Goal: Task Accomplishment & Management: Complete application form

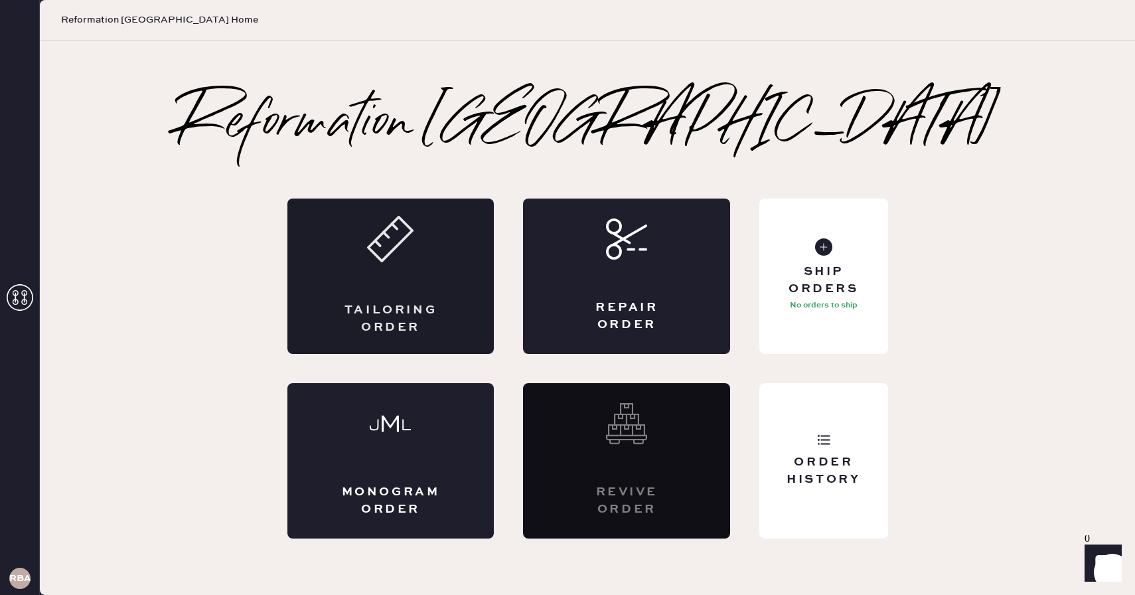
click at [363, 275] on div "Tailoring Order" at bounding box center [390, 275] width 207 height 155
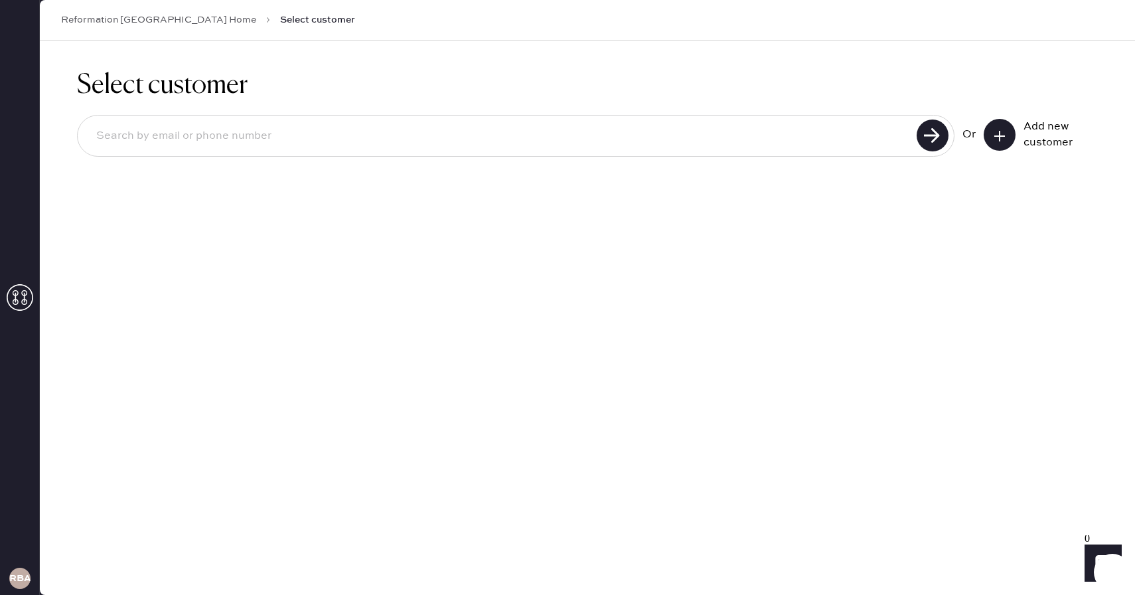
click at [266, 130] on input at bounding box center [499, 136] width 827 height 31
type input "[EMAIL_ADDRESS][DOMAIN_NAME]"
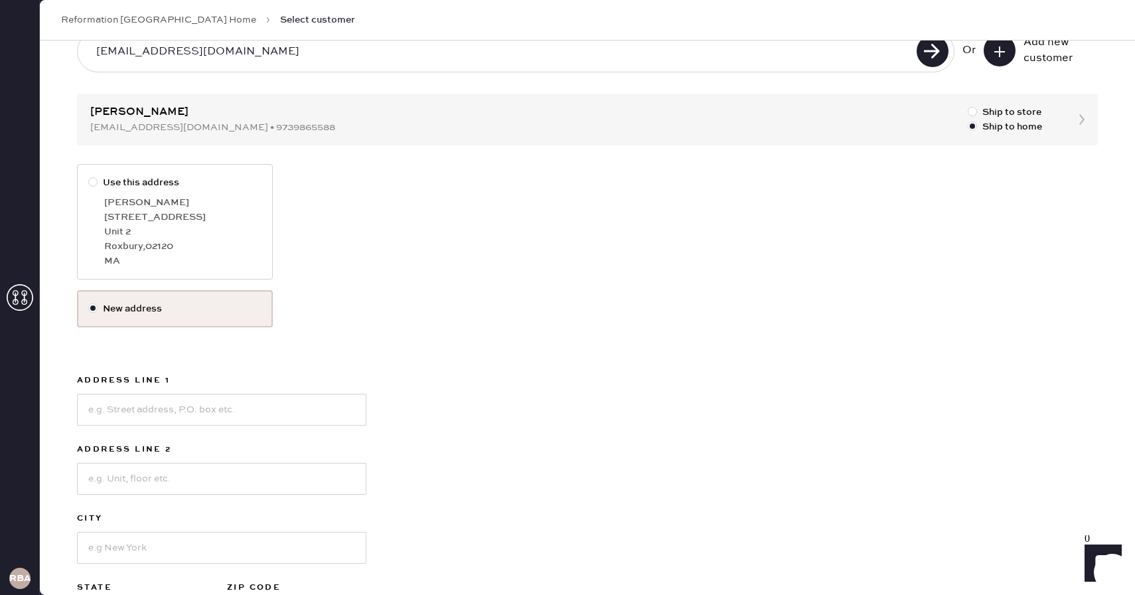
scroll to position [92, 0]
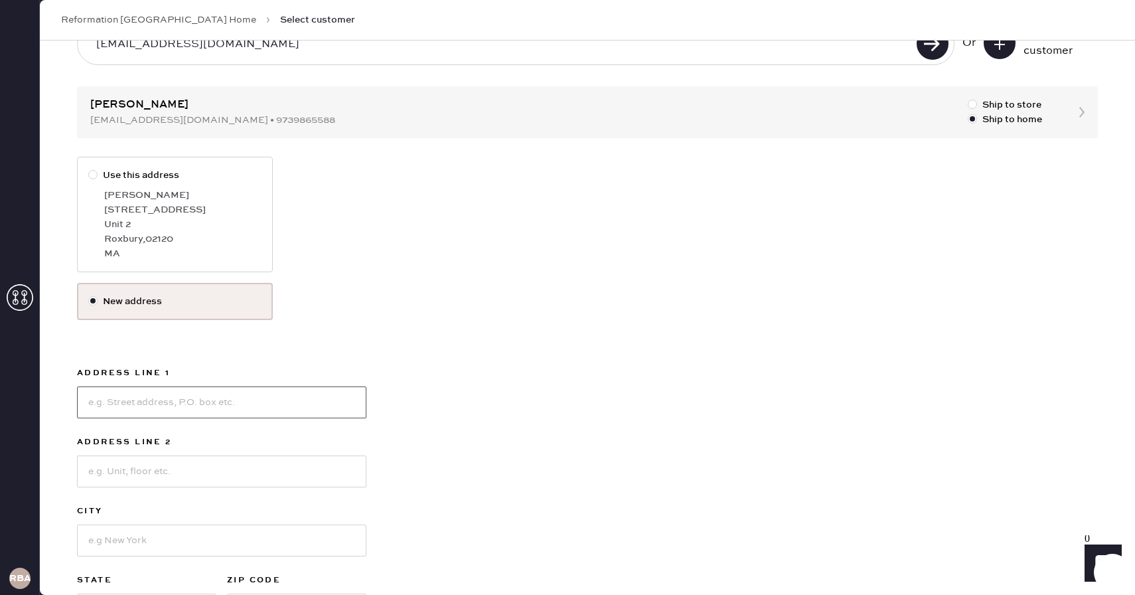
click at [179, 416] on input at bounding box center [221, 402] width 289 height 32
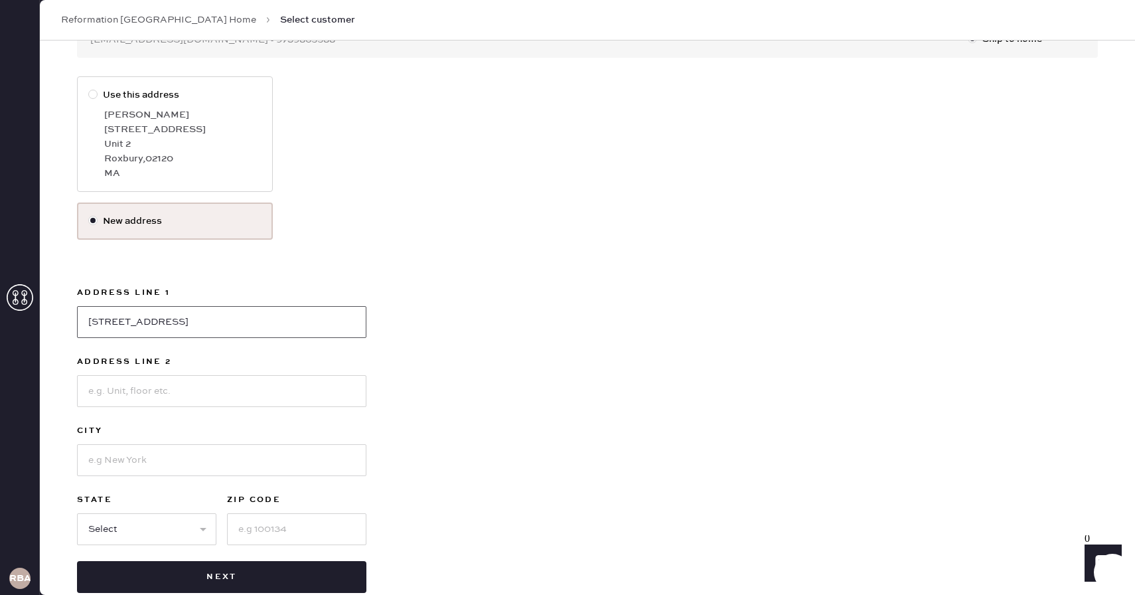
scroll to position [182, 0]
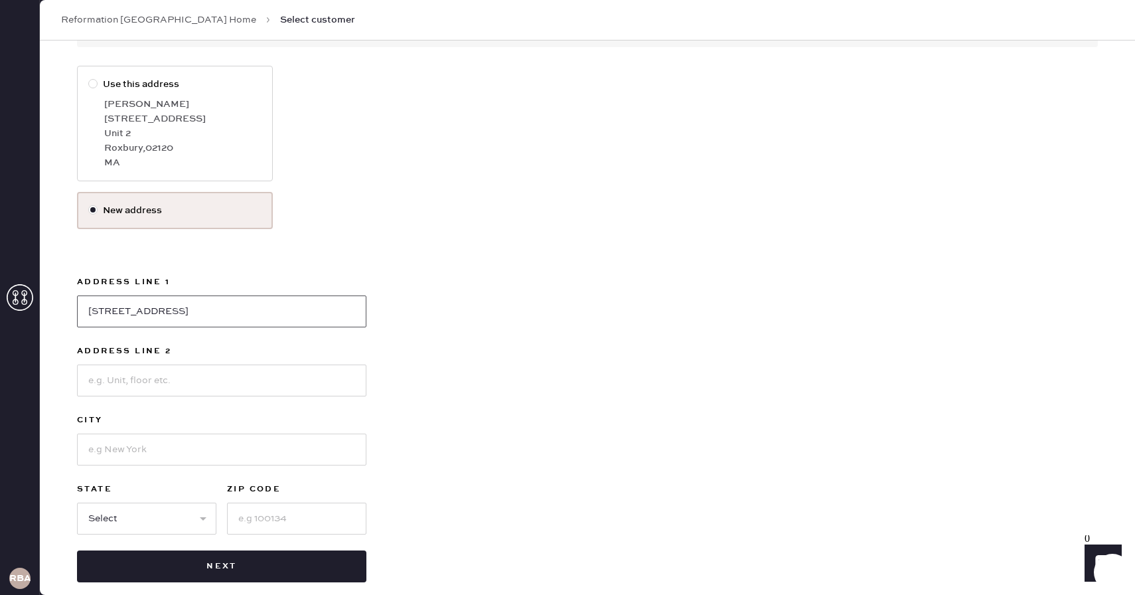
type input "[STREET_ADDRESS]"
click at [156, 444] on input at bounding box center [221, 449] width 289 height 32
type input "[GEOGRAPHIC_DATA]"
click at [143, 522] on select "Select AK AL AR AZ CA CO CT [GEOGRAPHIC_DATA] DE FL [GEOGRAPHIC_DATA] HI [GEOGR…" at bounding box center [146, 518] width 139 height 32
select select "MA"
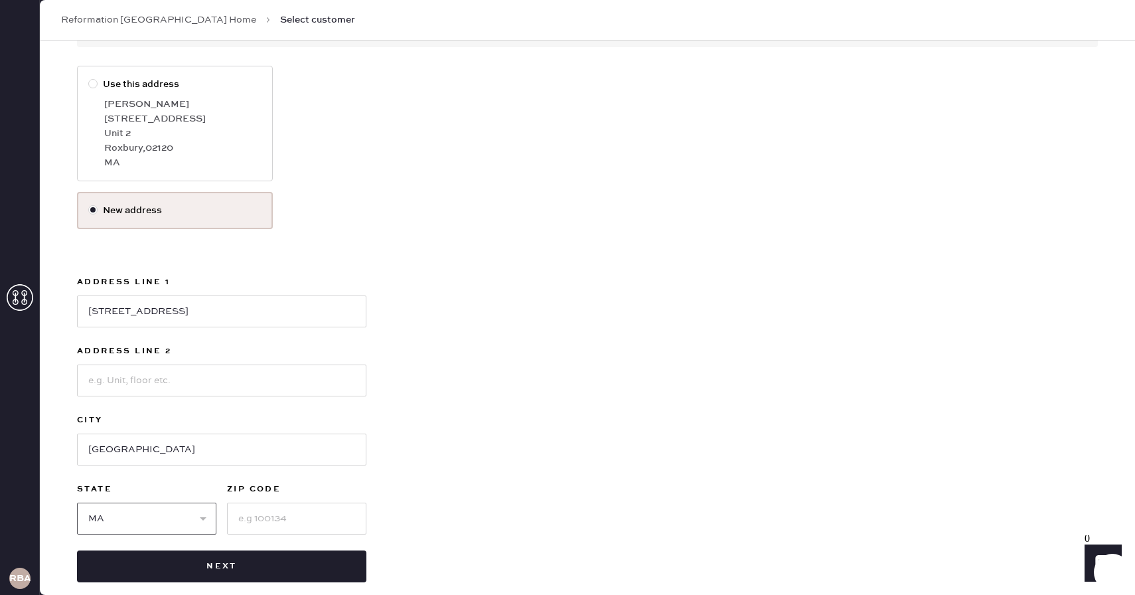
click at [77, 502] on select "Select AK AL AR AZ CA CO CT [GEOGRAPHIC_DATA] DE FL [GEOGRAPHIC_DATA] HI [GEOGR…" at bounding box center [146, 518] width 139 height 32
click at [319, 522] on input at bounding box center [296, 518] width 139 height 32
type input "02120"
click at [662, 543] on div "Use this address [PERSON_NAME] [STREET_ADDRESS] MA New address Address Line [GE…" at bounding box center [587, 324] width 1021 height 516
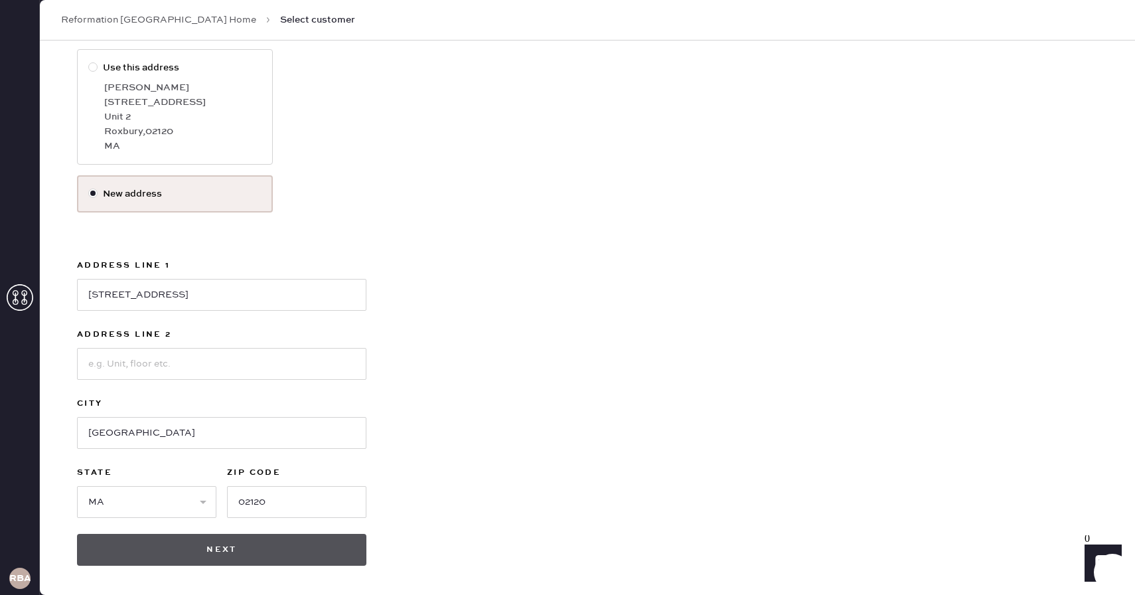
click at [222, 553] on button "Next" at bounding box center [221, 550] width 289 height 32
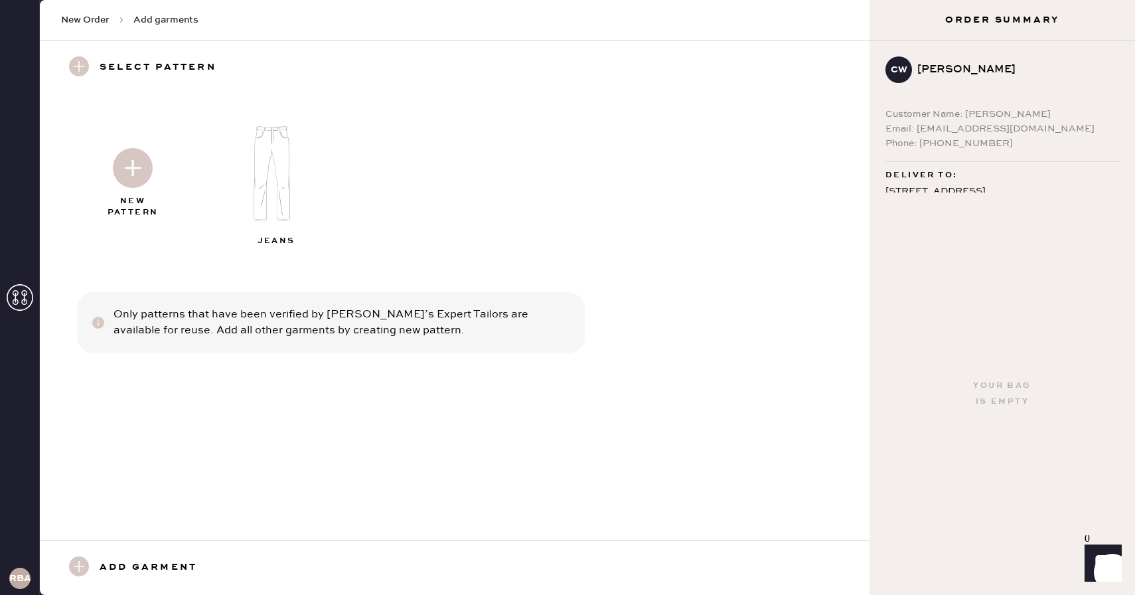
click at [257, 178] on img at bounding box center [277, 173] width 143 height 115
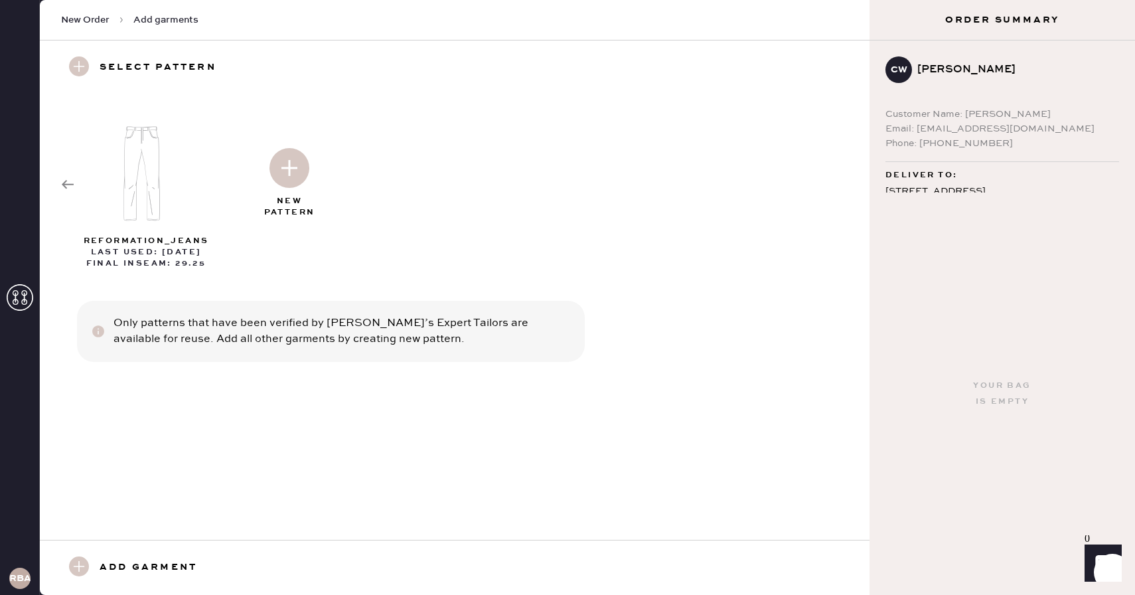
click at [68, 186] on icon at bounding box center [67, 184] width 13 height 13
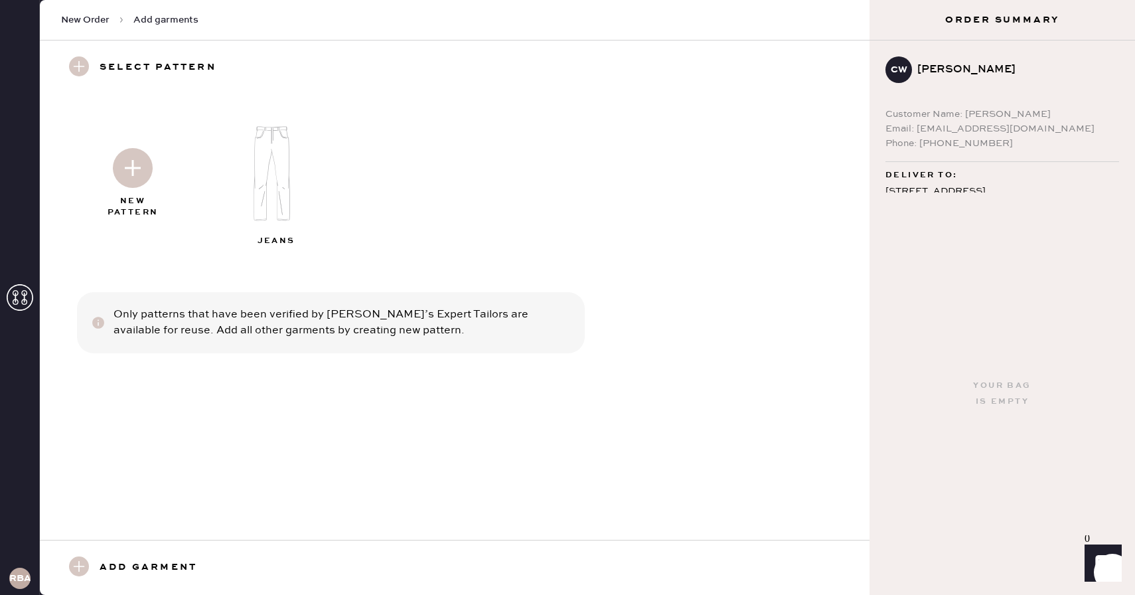
click at [151, 166] on img at bounding box center [133, 168] width 40 height 40
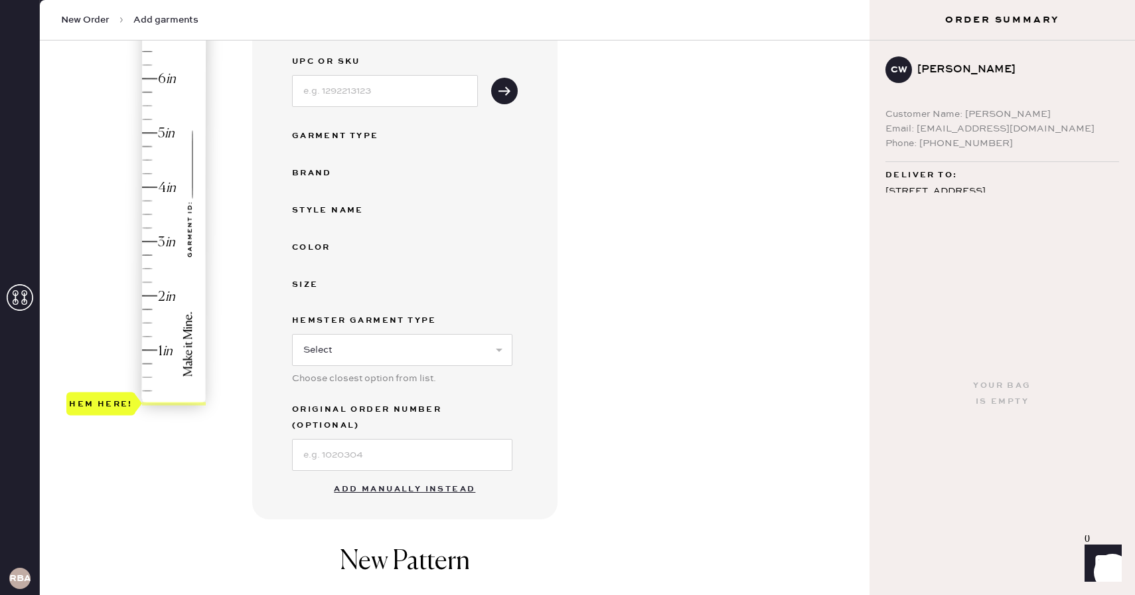
scroll to position [175, 0]
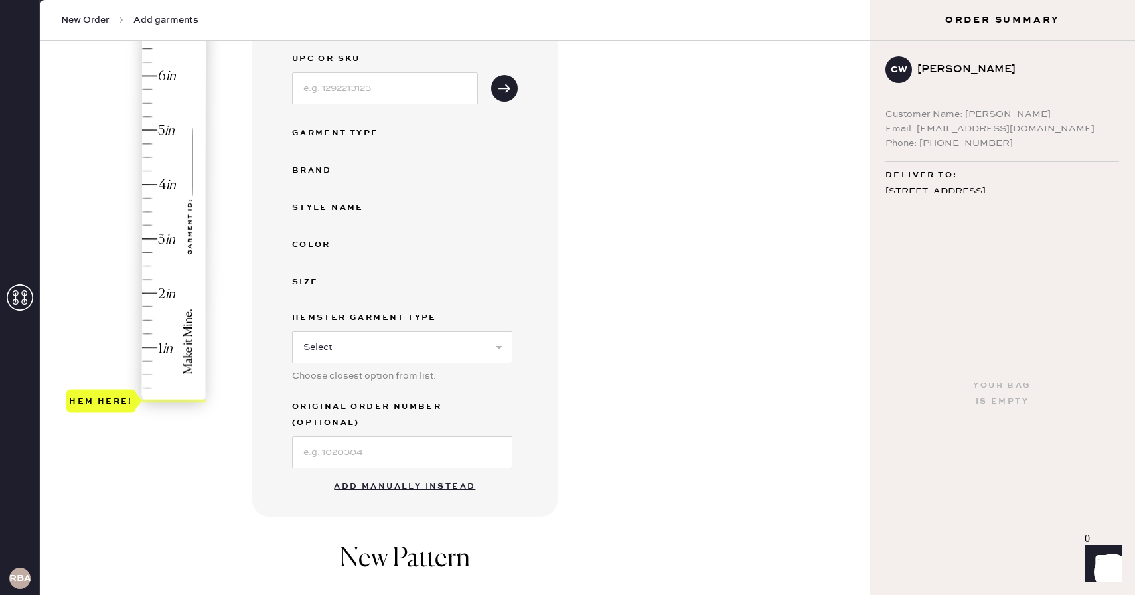
click at [146, 226] on div "Hem here!" at bounding box center [136, 212] width 141 height 392
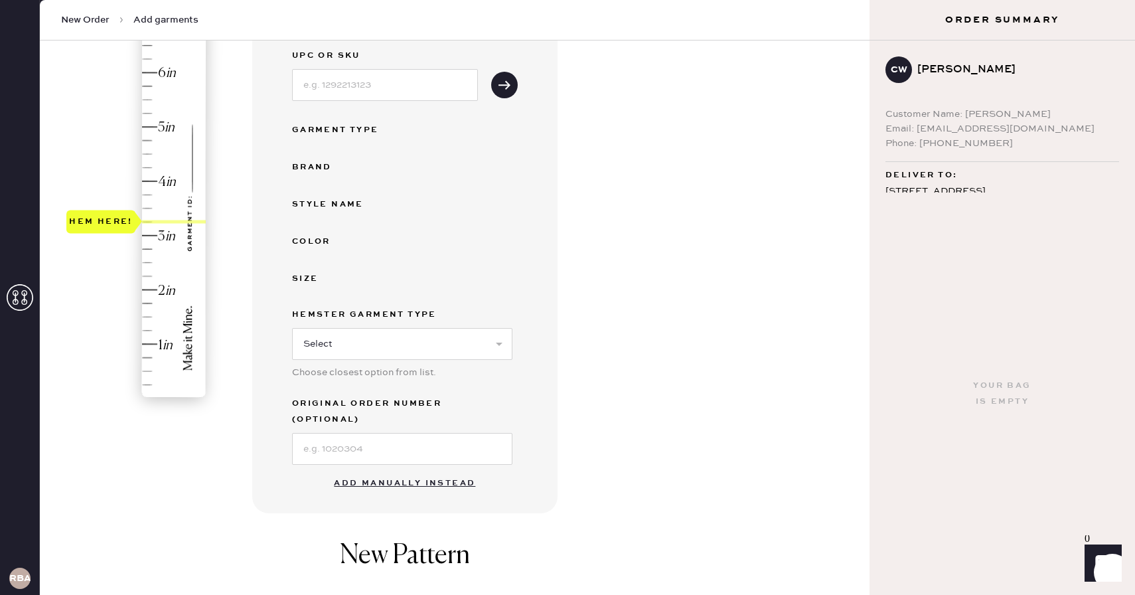
click at [469, 470] on button "Add manually instead" at bounding box center [404, 483] width 157 height 27
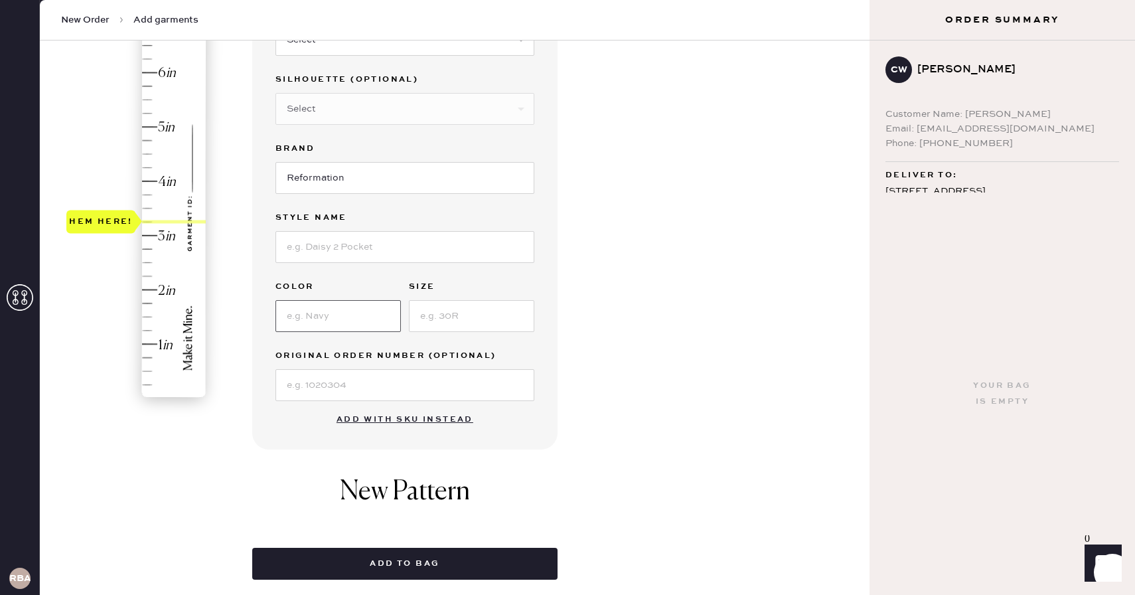
click at [341, 318] on input at bounding box center [337, 316] width 125 height 32
type input "clearly"
click at [452, 309] on input at bounding box center [471, 316] width 125 height 32
type input "24"
click at [435, 248] on input at bounding box center [404, 247] width 259 height 32
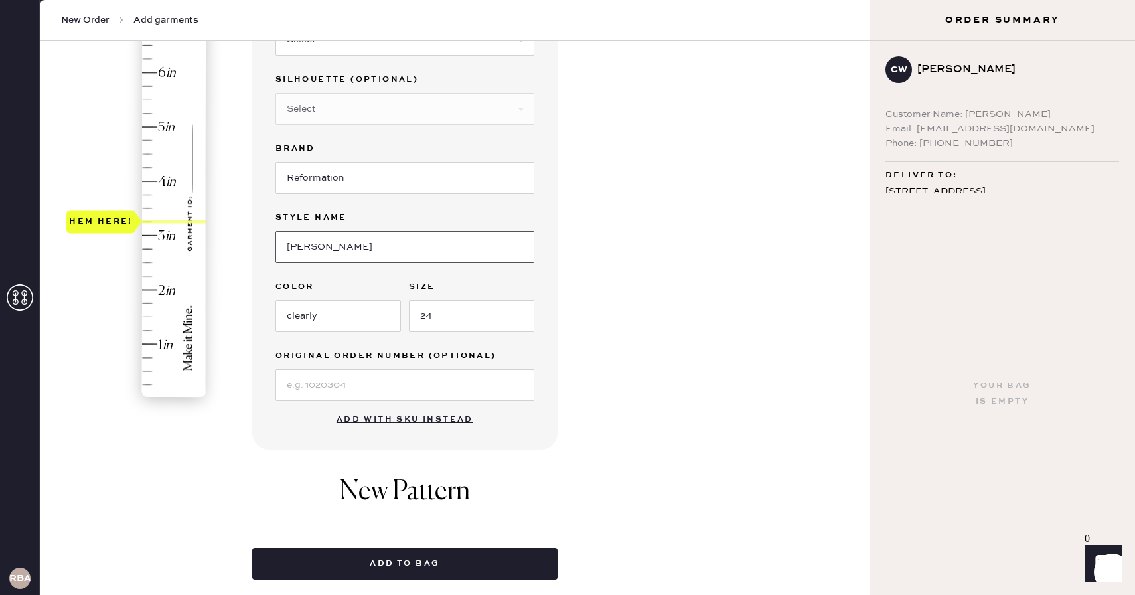
type input "[PERSON_NAME] Rise Slouchy Wide Leg"
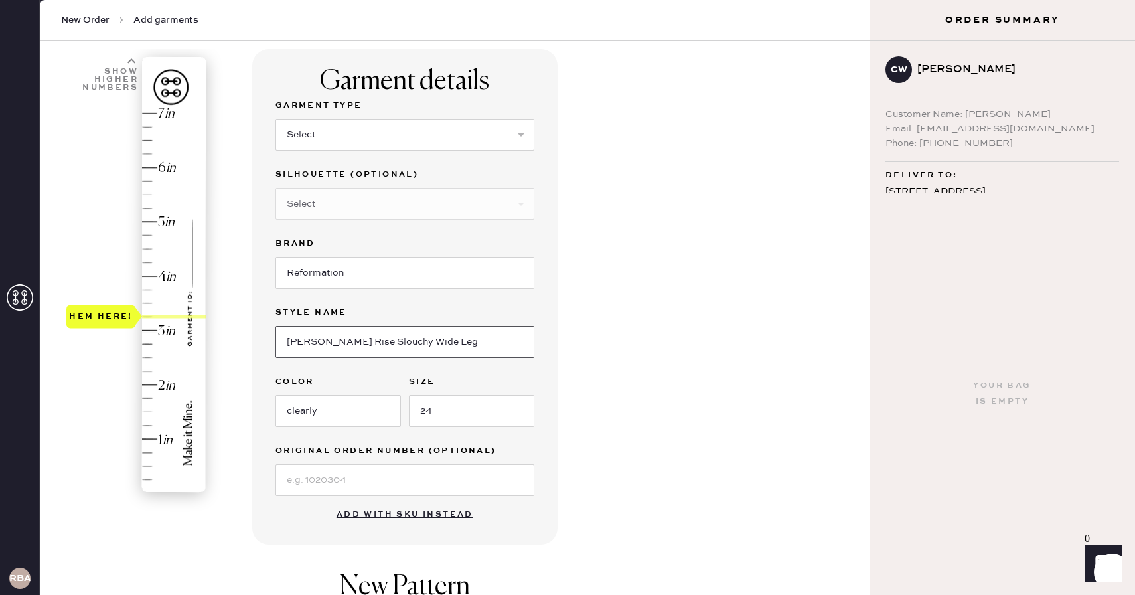
scroll to position [0, 0]
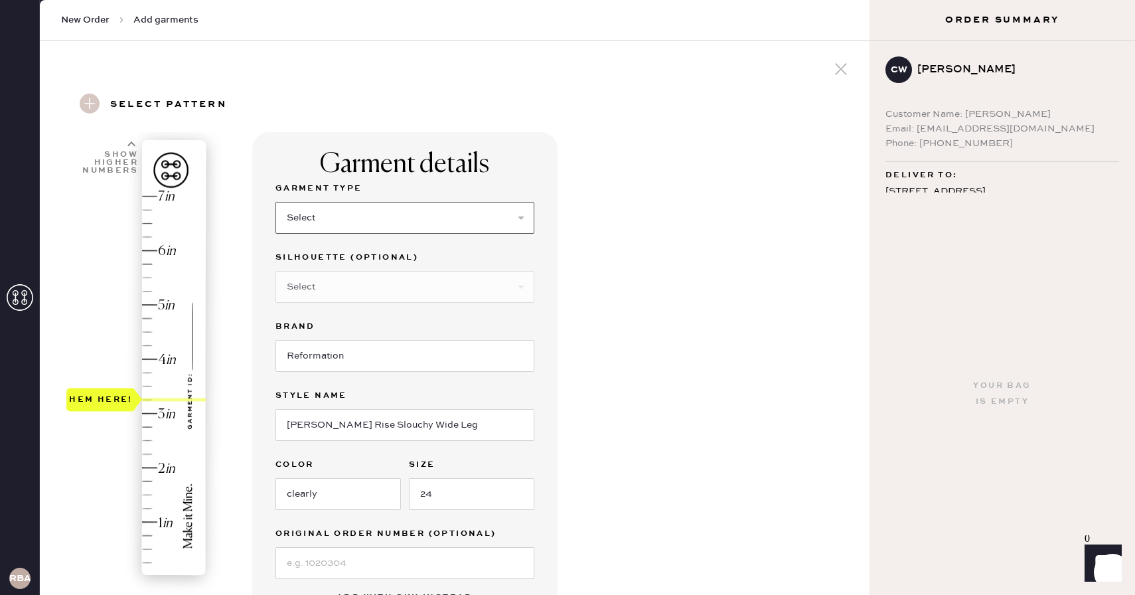
click at [403, 213] on select "Select Basic Skirt Jeans Leggings Pants Shorts Basic Sleeved Dress Basic Sleeve…" at bounding box center [404, 218] width 259 height 32
select select "2"
click at [275, 202] on select "Select Basic Skirt Jeans Leggings Pants Shorts Basic Sleeved Dress Basic Sleeve…" at bounding box center [404, 218] width 259 height 32
click at [594, 269] on div "Garment details Garment Type Select Basic Skirt Jeans Leggings Pants Shorts Bas…" at bounding box center [555, 479] width 607 height 695
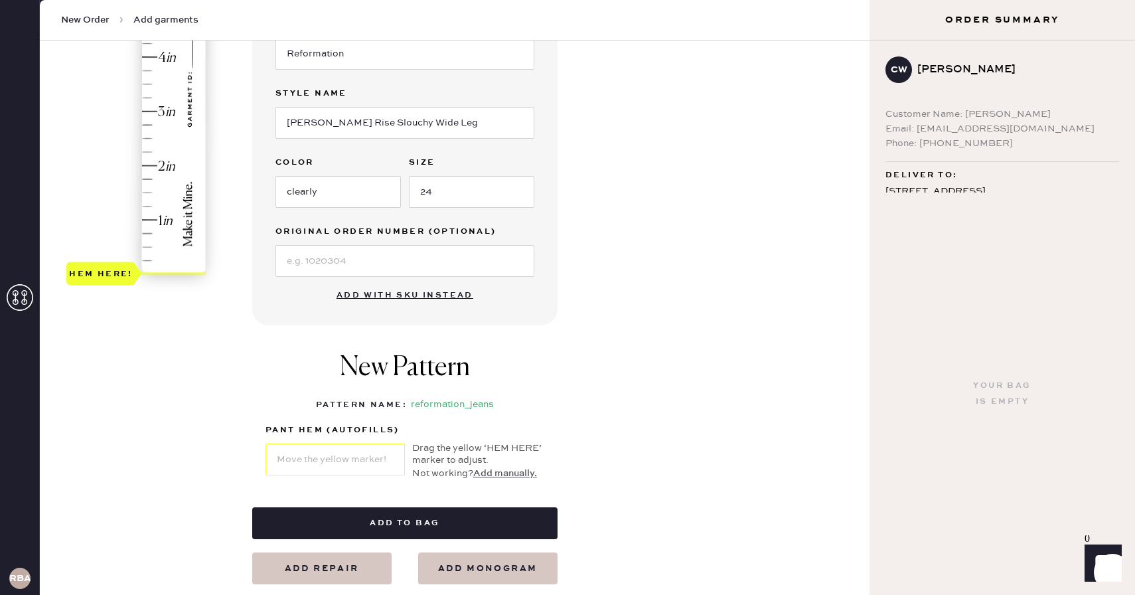
scroll to position [301, 0]
type input "3.25"
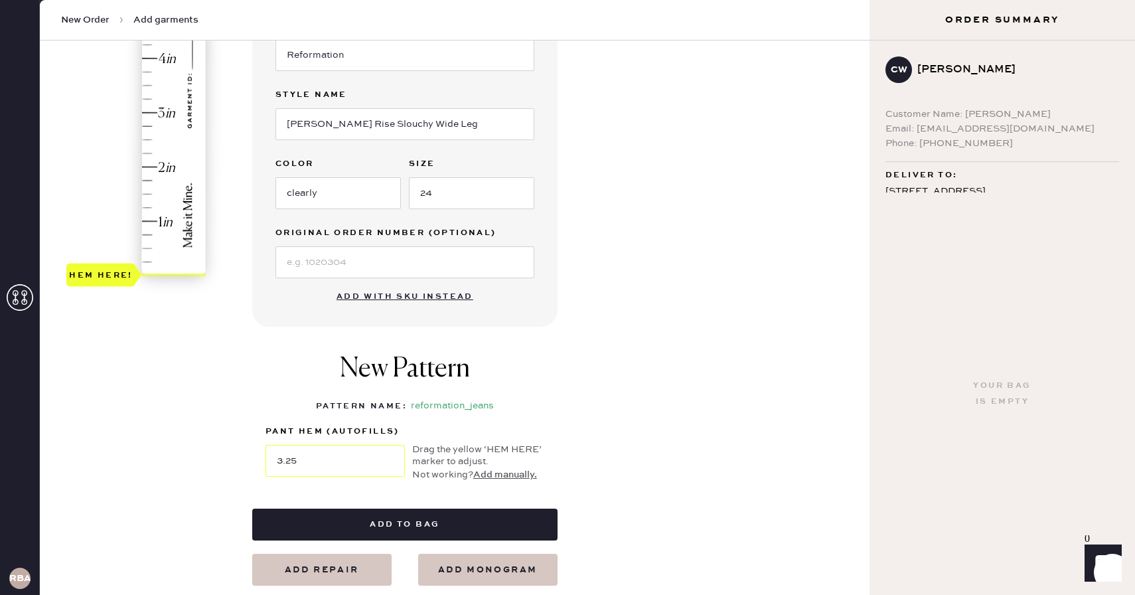
click at [145, 99] on div "Hem here!" at bounding box center [136, 86] width 141 height 392
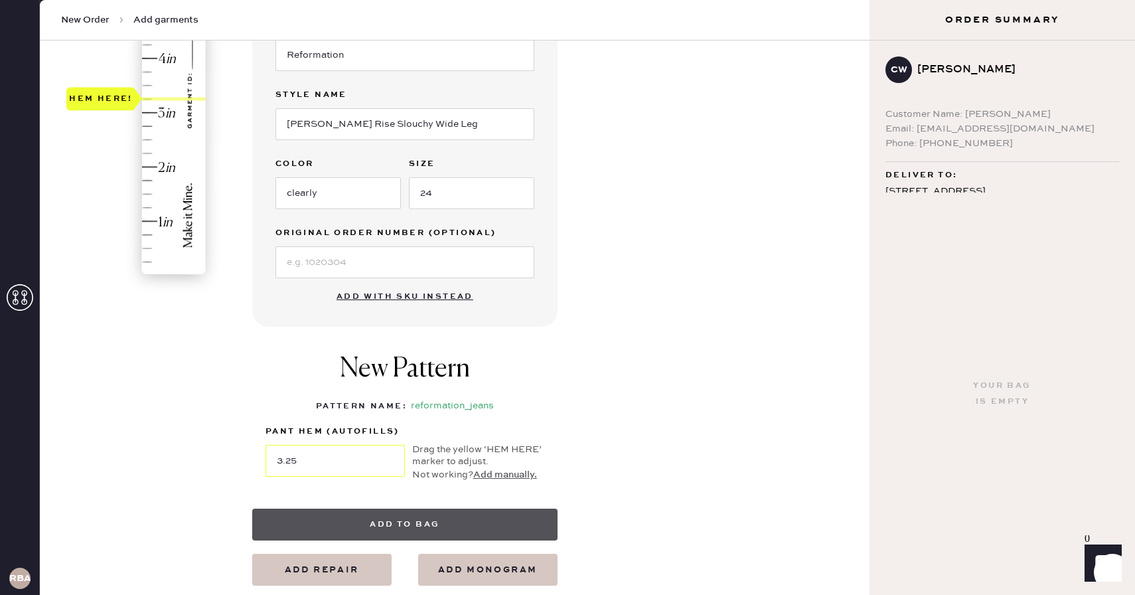
click at [490, 522] on button "Add to bag" at bounding box center [404, 524] width 305 height 32
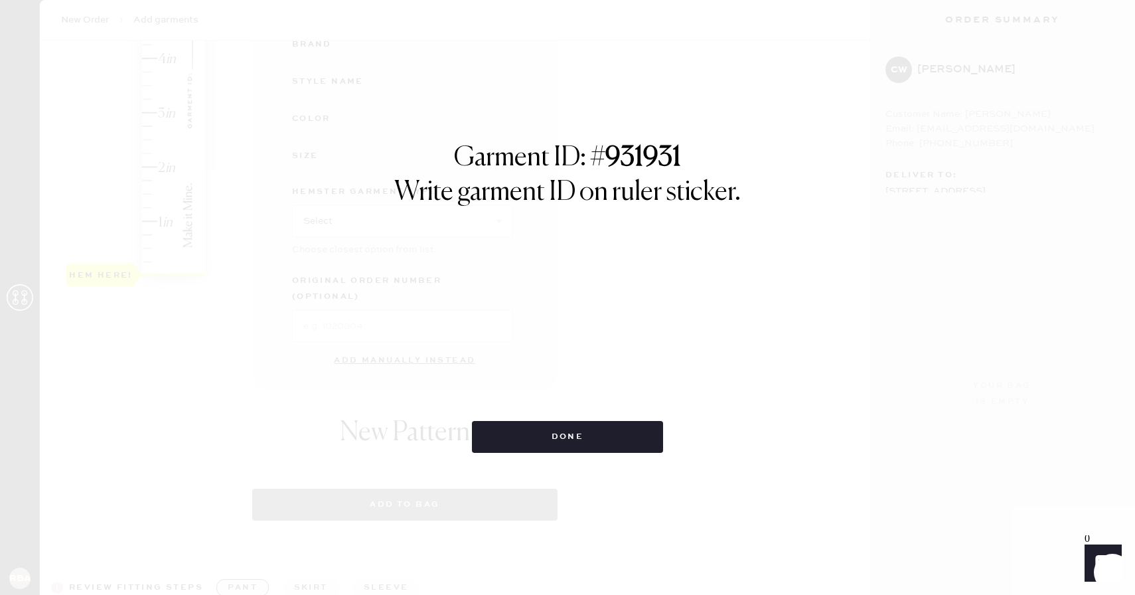
select select "2"
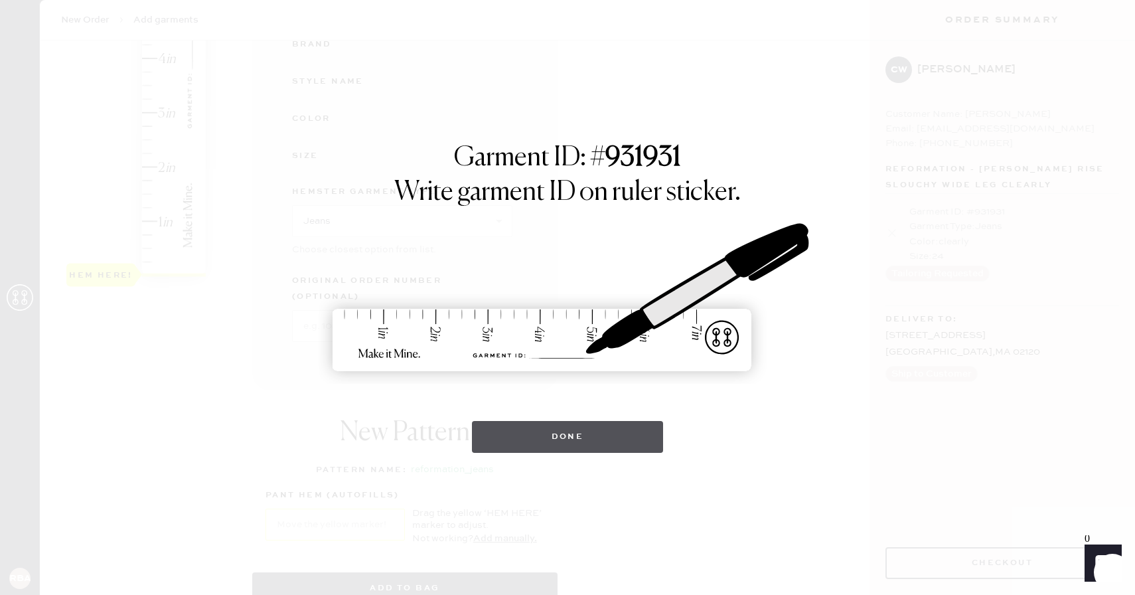
click at [572, 439] on button "Done" at bounding box center [568, 437] width 192 height 32
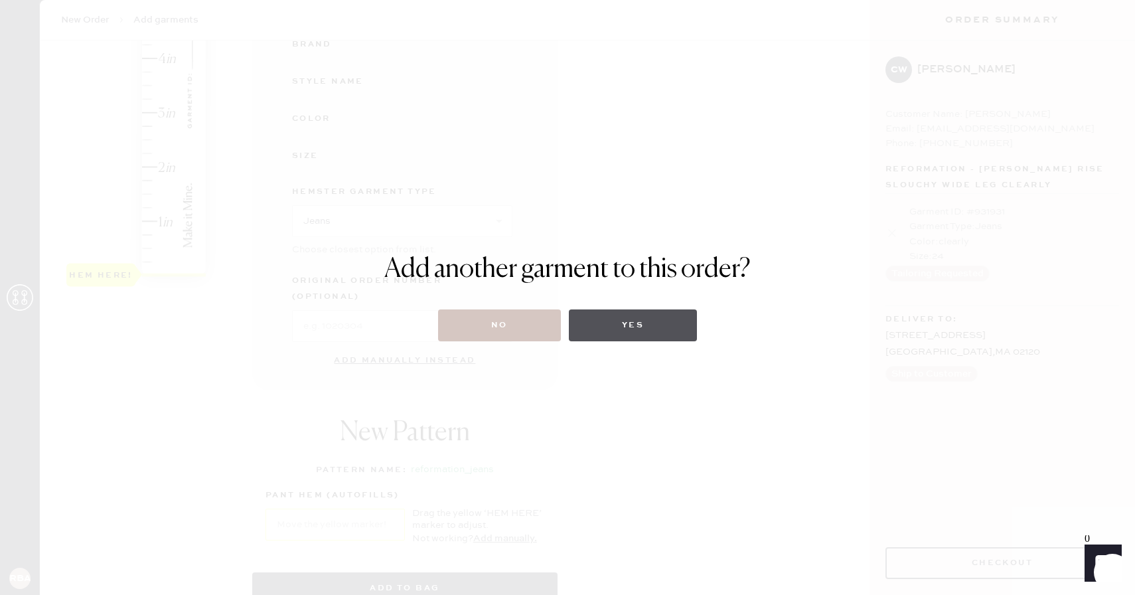
click at [681, 315] on button "Yes" at bounding box center [633, 325] width 128 height 32
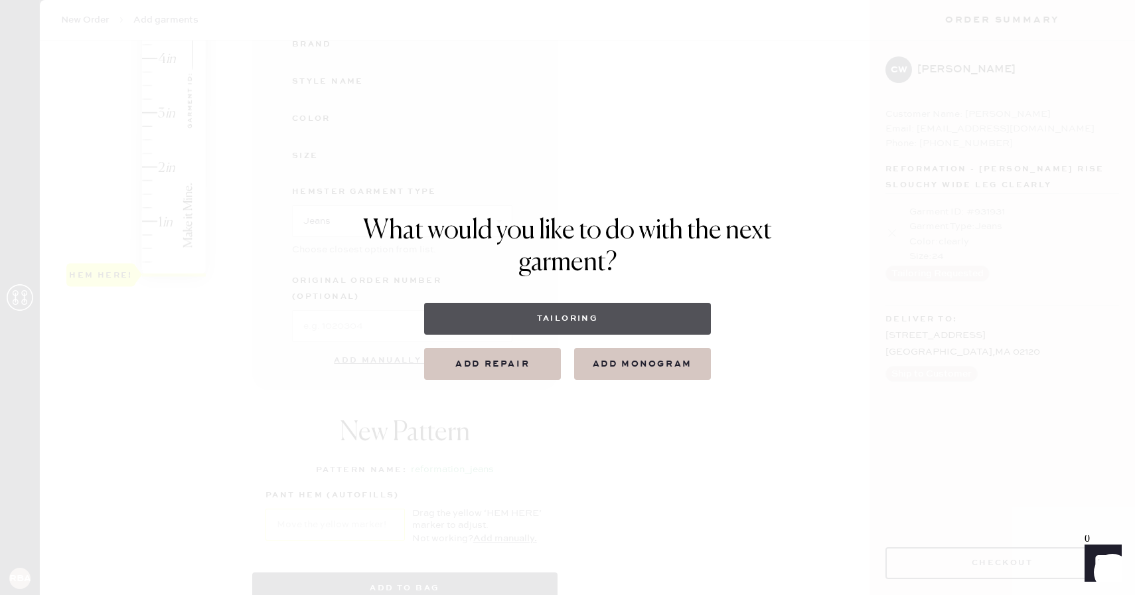
click at [681, 315] on button "Tailoring" at bounding box center [567, 319] width 286 height 32
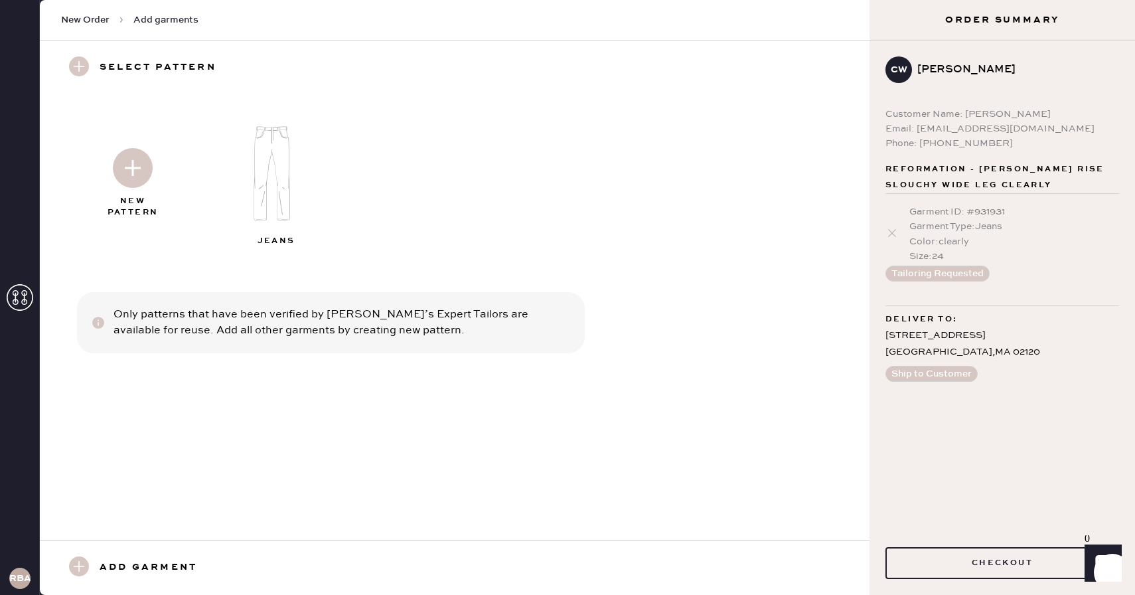
click at [133, 167] on img at bounding box center [133, 168] width 40 height 40
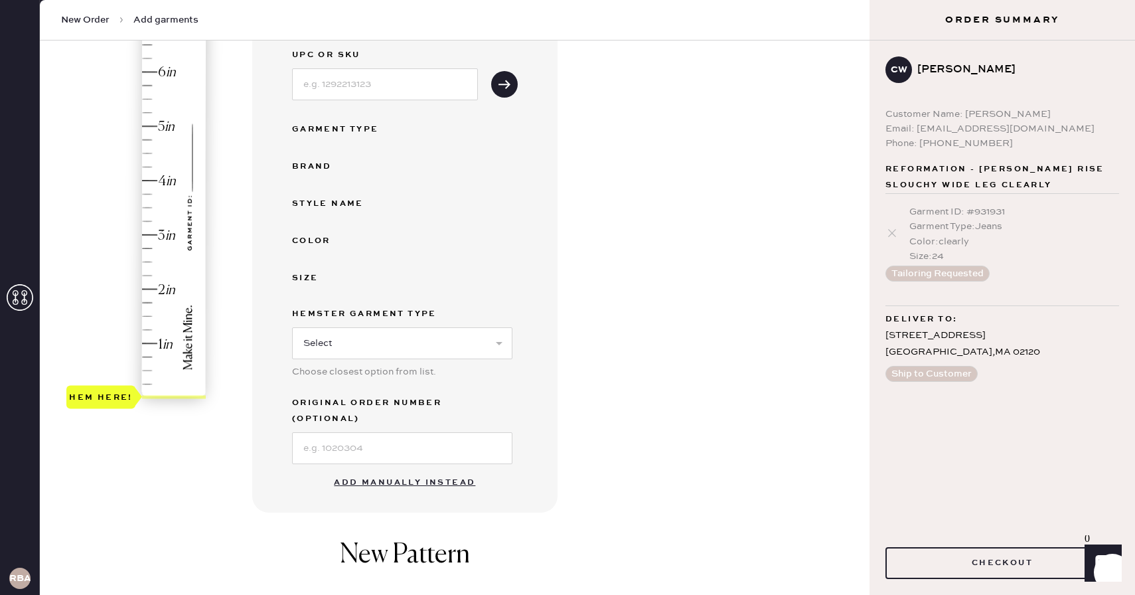
scroll to position [206, 0]
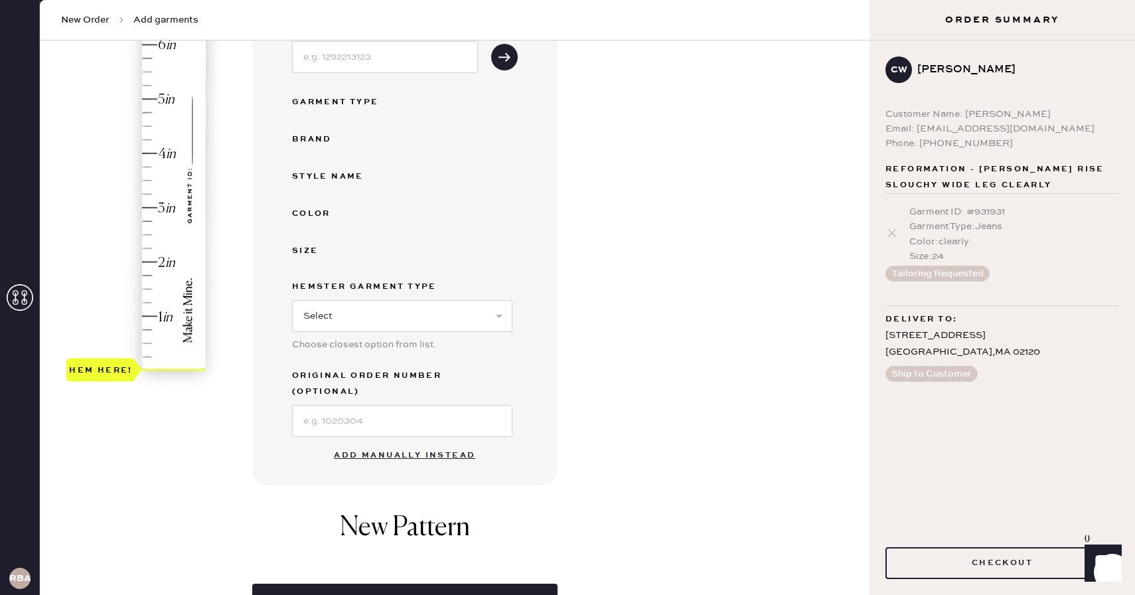
click at [390, 442] on button "Add manually instead" at bounding box center [404, 455] width 157 height 27
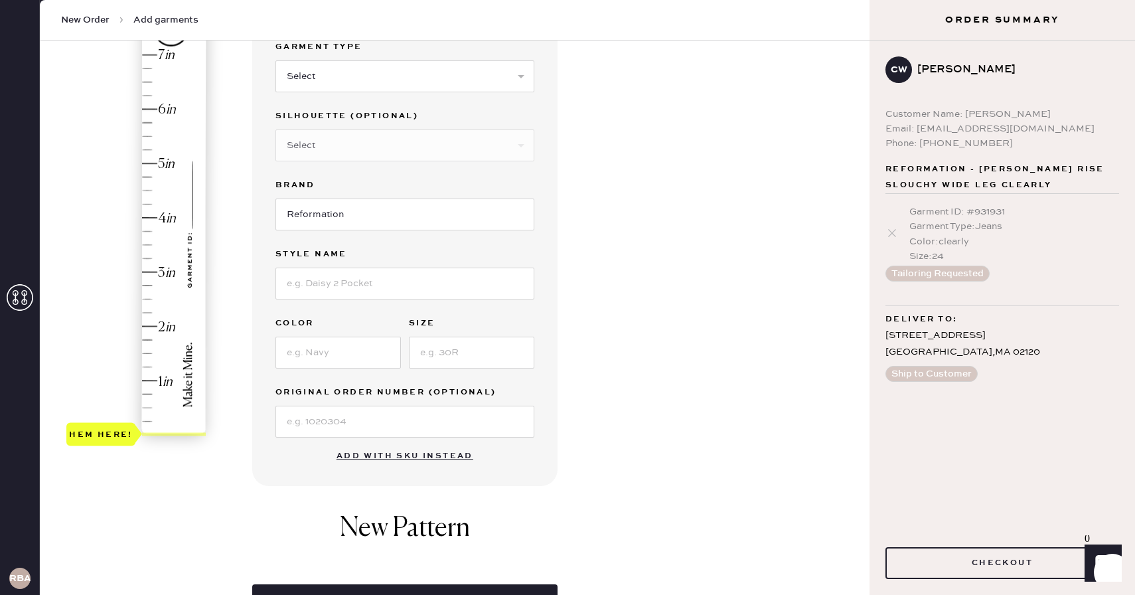
scroll to position [135, 0]
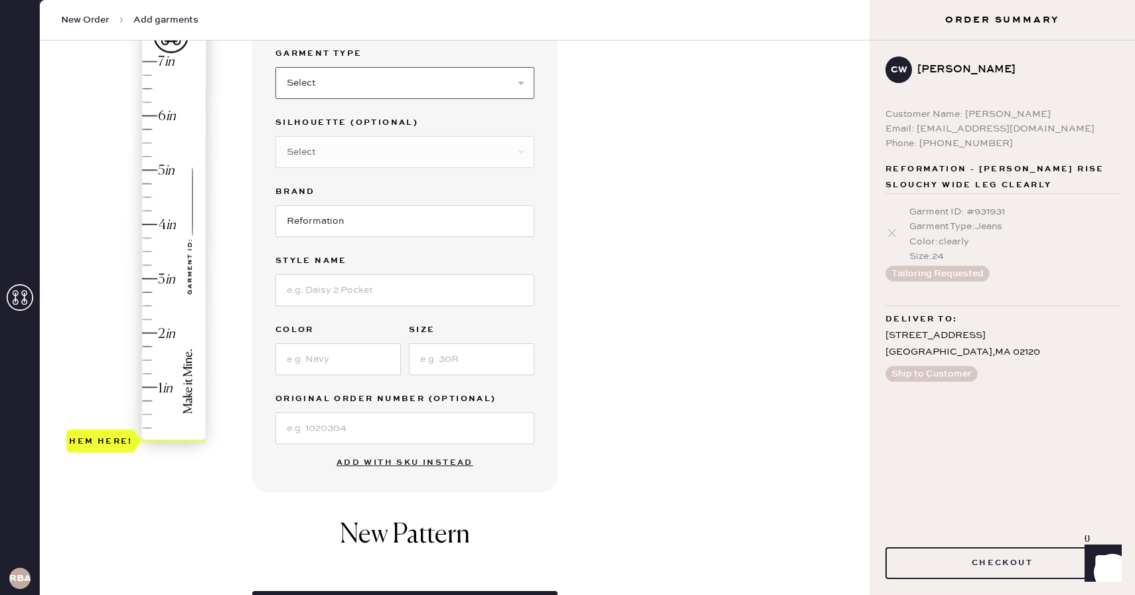
click at [463, 85] on select "Select Basic Skirt Jeans Leggings Pants Shorts Basic Sleeved Dress Basic Sleeve…" at bounding box center [404, 83] width 259 height 32
select select "2"
click at [275, 67] on select "Select Basic Skirt Jeans Leggings Pants Shorts Basic Sleeved Dress Basic Sleeve…" at bounding box center [404, 83] width 259 height 32
click at [386, 288] on input at bounding box center [404, 290] width 259 height 32
type input "[PERSON_NAME] High Rise Slouchy Wide Leg Jeans"
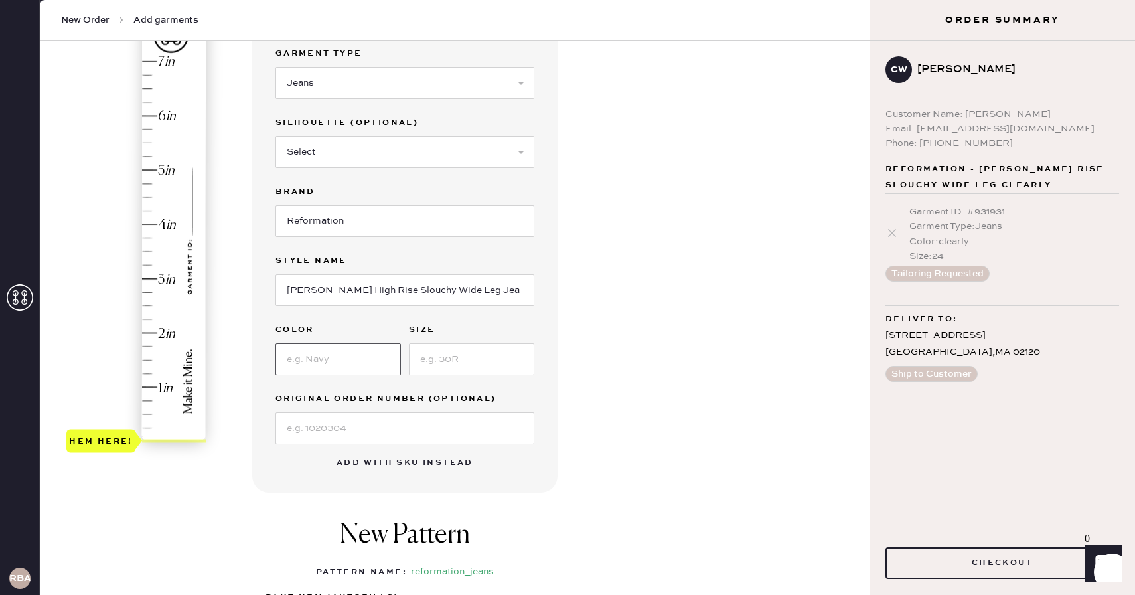
click at [357, 349] on input at bounding box center [337, 359] width 125 height 32
type input "[US_STATE]"
click at [430, 349] on input at bounding box center [471, 359] width 125 height 32
type input "24"
click at [659, 305] on div "Garment details Garment Type Select Basic Skirt Jeans Leggings Pants Shorts Bas…" at bounding box center [555, 374] width 607 height 754
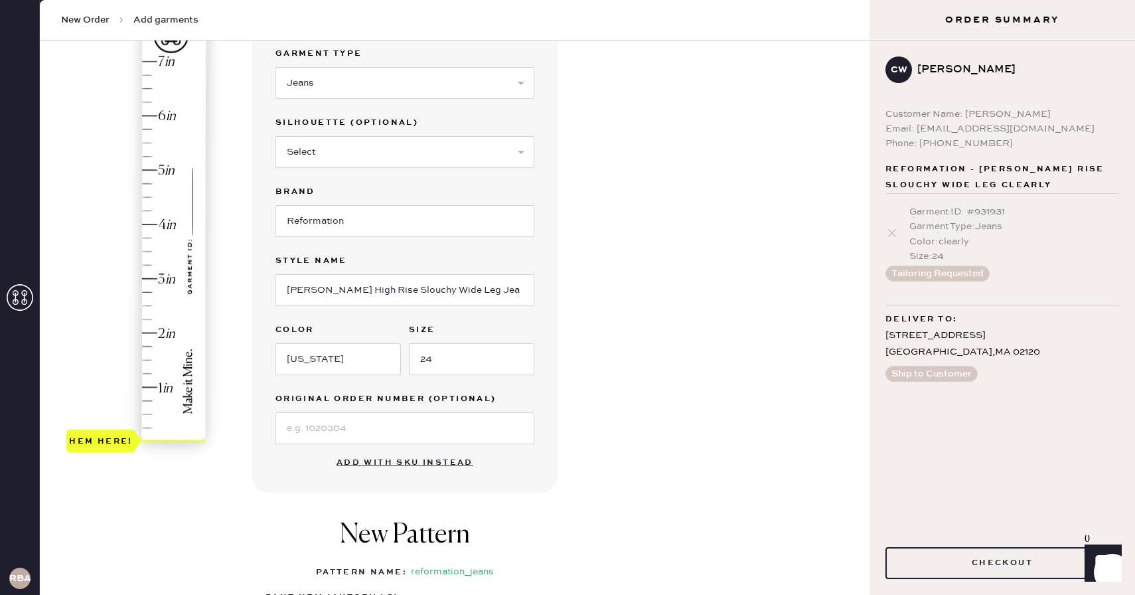
click at [654, 309] on div "Garment details Garment Type Select Basic Skirt Jeans Leggings Pants Shorts Bas…" at bounding box center [555, 374] width 607 height 754
type input "3.25"
click at [148, 264] on div "Hem here!" at bounding box center [136, 252] width 141 height 392
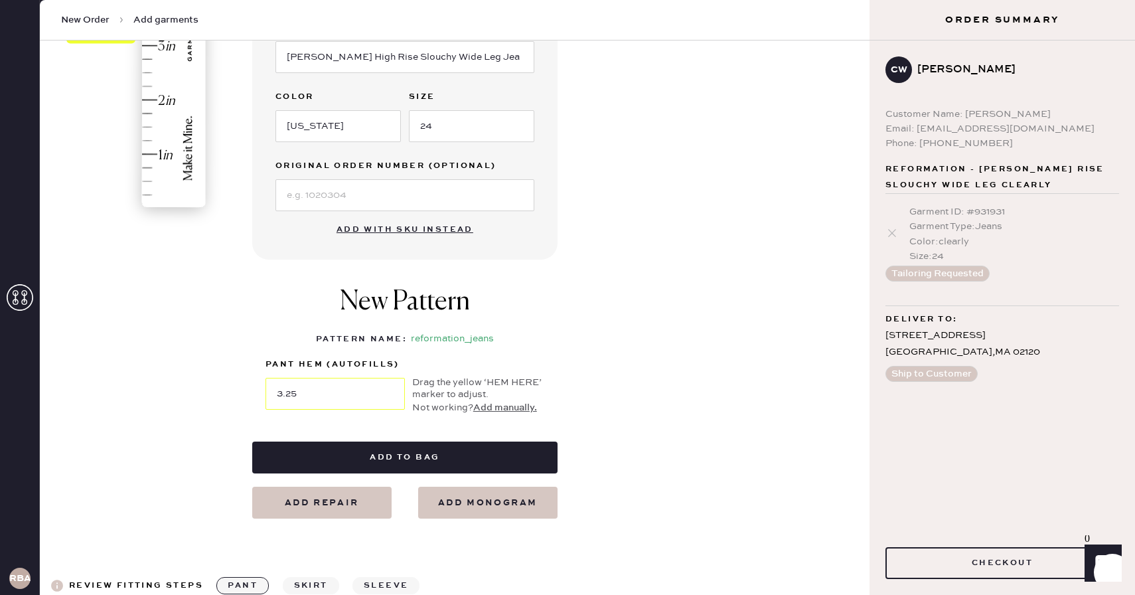
scroll to position [371, 0]
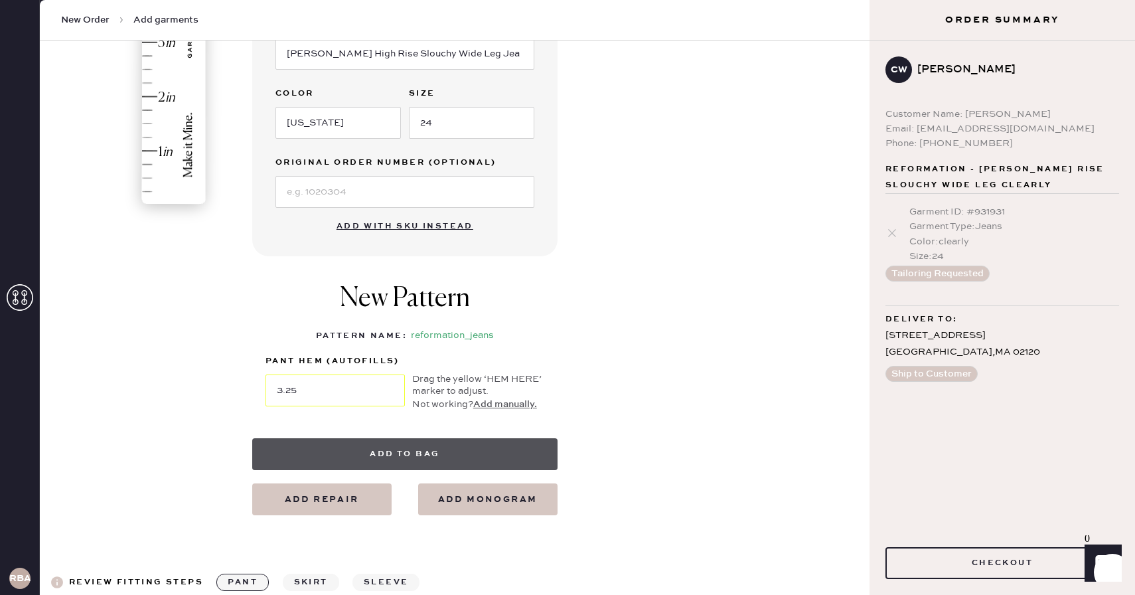
click at [490, 447] on button "Add to bag" at bounding box center [404, 454] width 305 height 32
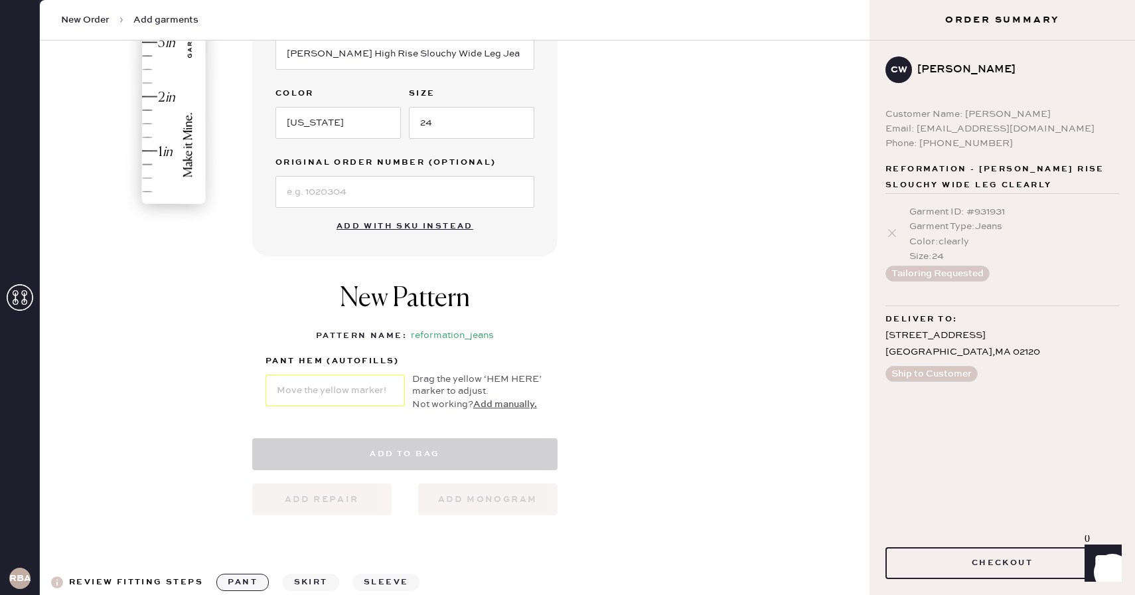
select select "2"
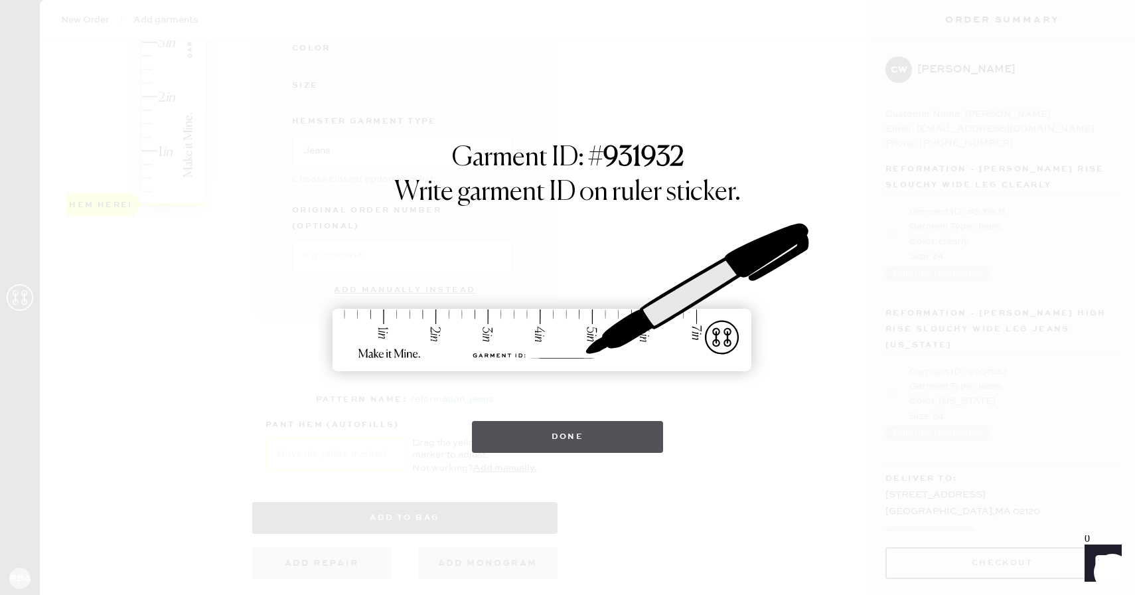
click at [510, 430] on button "Done" at bounding box center [568, 437] width 192 height 32
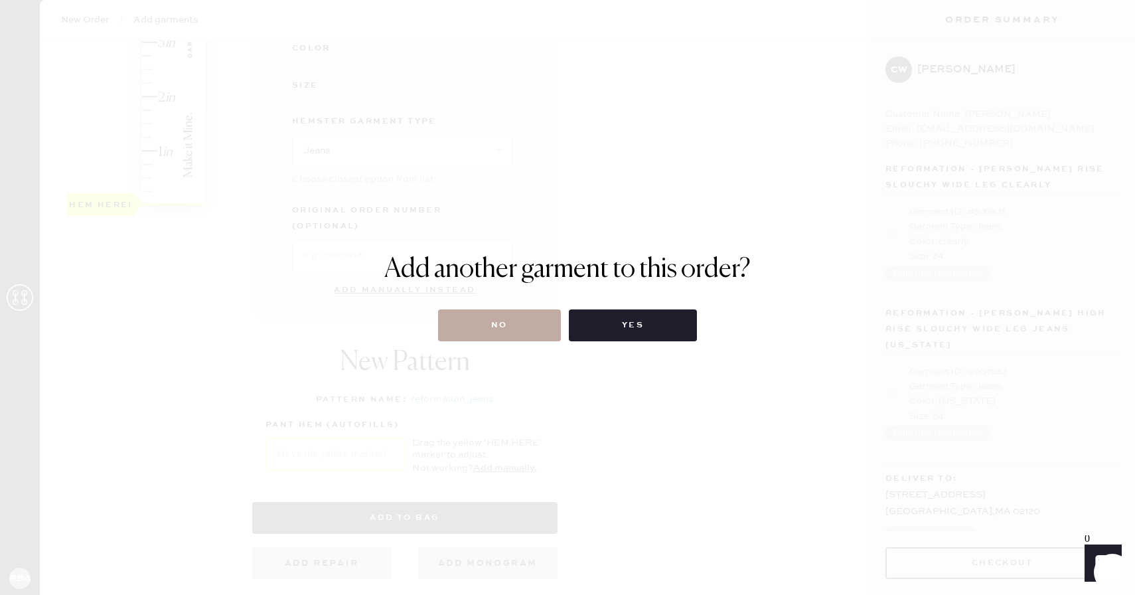
click at [493, 326] on button "No" at bounding box center [499, 325] width 123 height 32
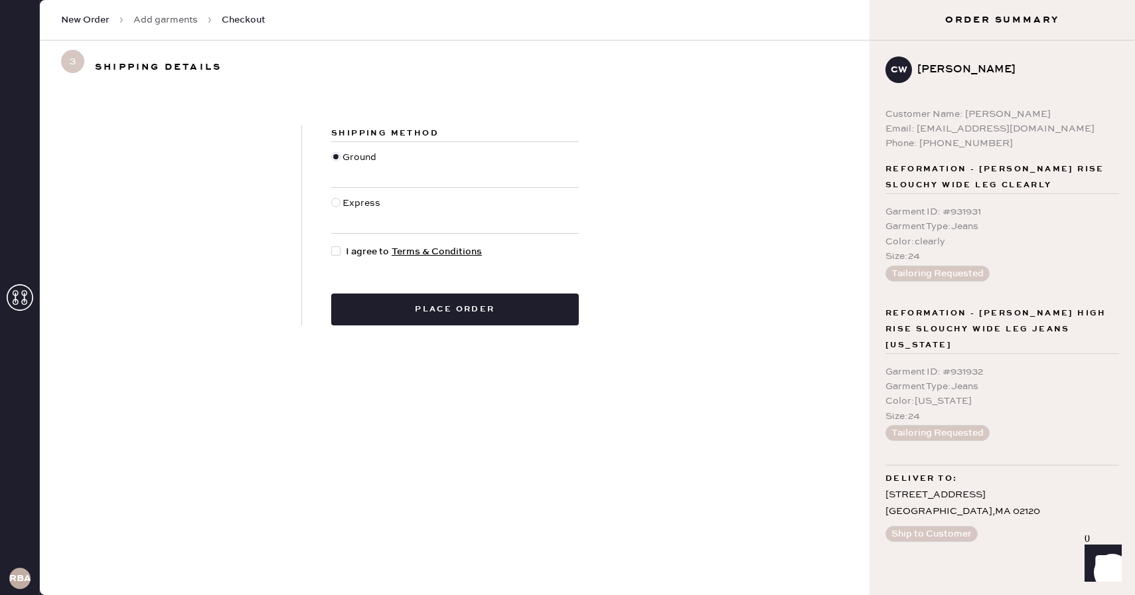
click at [341, 253] on div at bounding box center [338, 251] width 15 height 15
click at [332, 245] on input "I agree to Terms & Conditions" at bounding box center [331, 244] width 1 height 1
checkbox input "true"
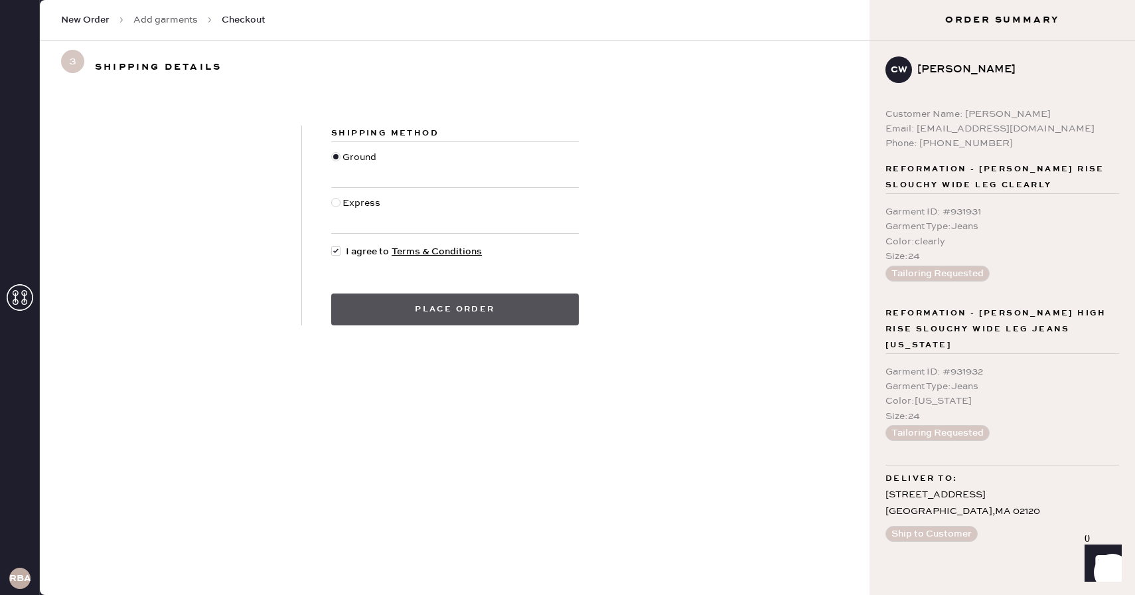
click at [421, 313] on button "Place order" at bounding box center [455, 309] width 248 height 32
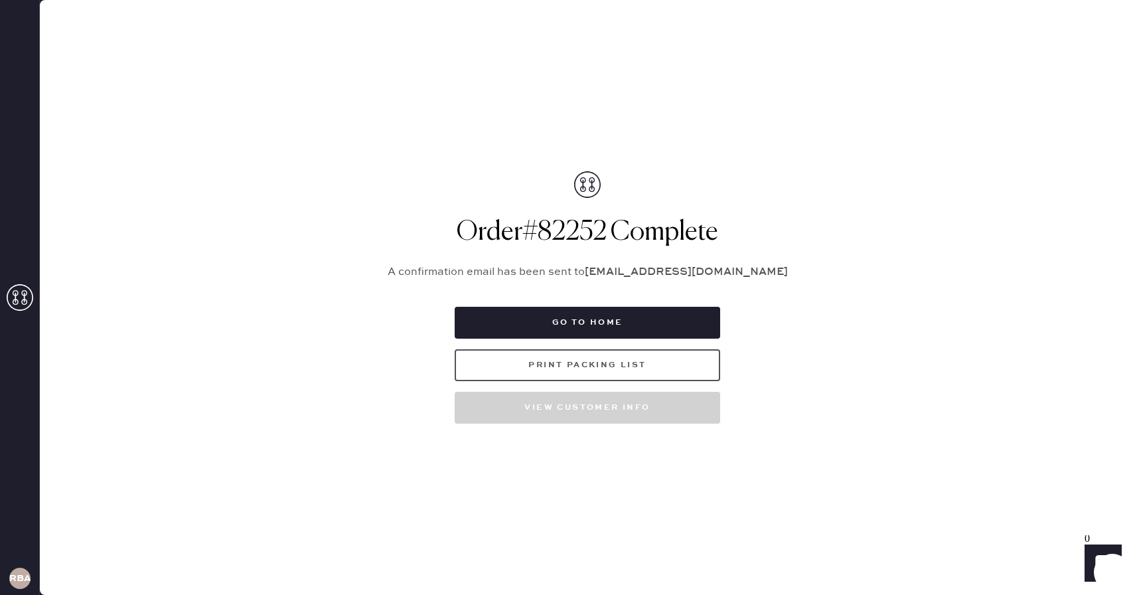
click at [601, 372] on button "Print Packing List" at bounding box center [587, 365] width 265 height 32
